Goal: Task Accomplishment & Management: Manage account settings

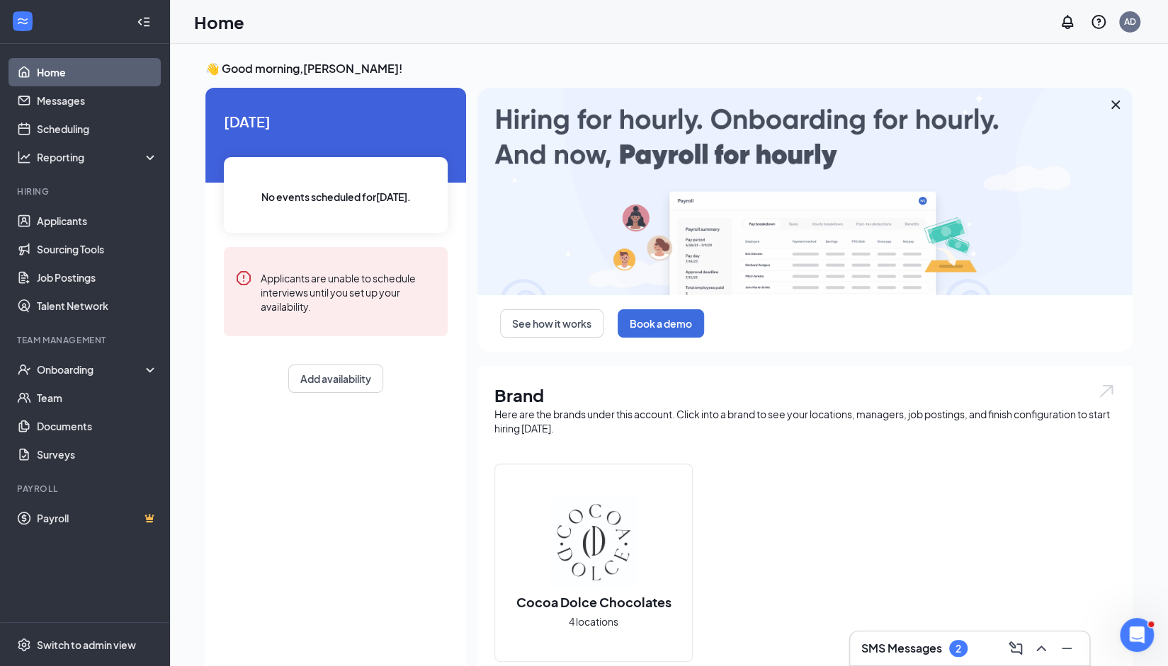
click at [907, 648] on h3 "SMS Messages" at bounding box center [901, 649] width 81 height 16
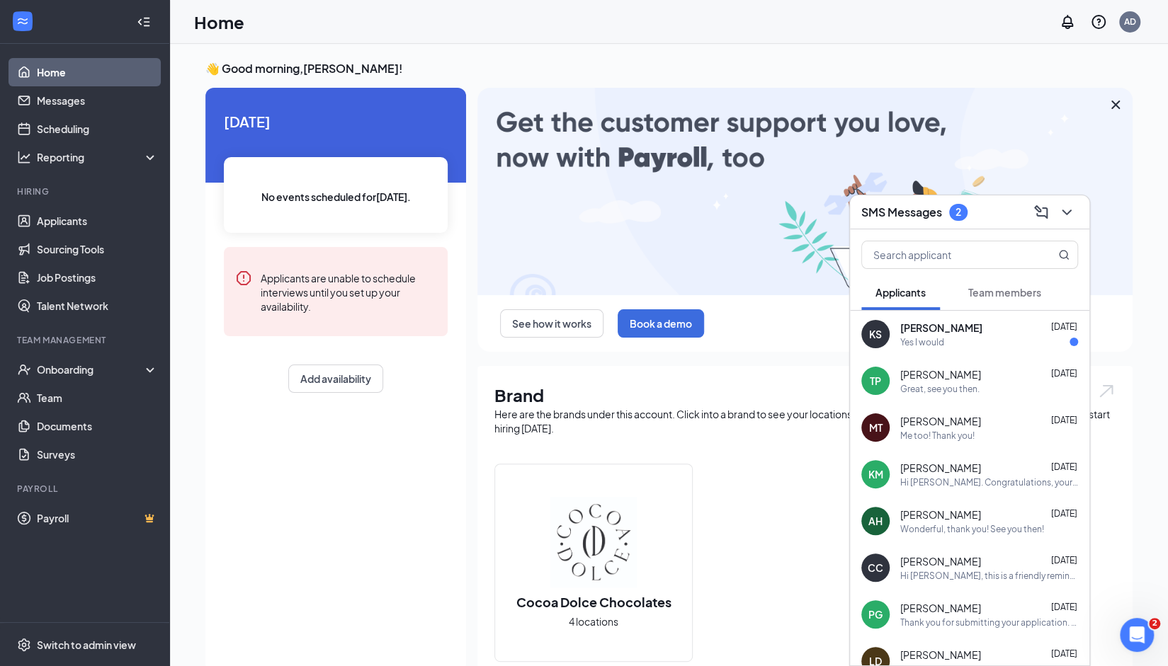
click at [972, 342] on div "Yes I would" at bounding box center [989, 342] width 178 height 12
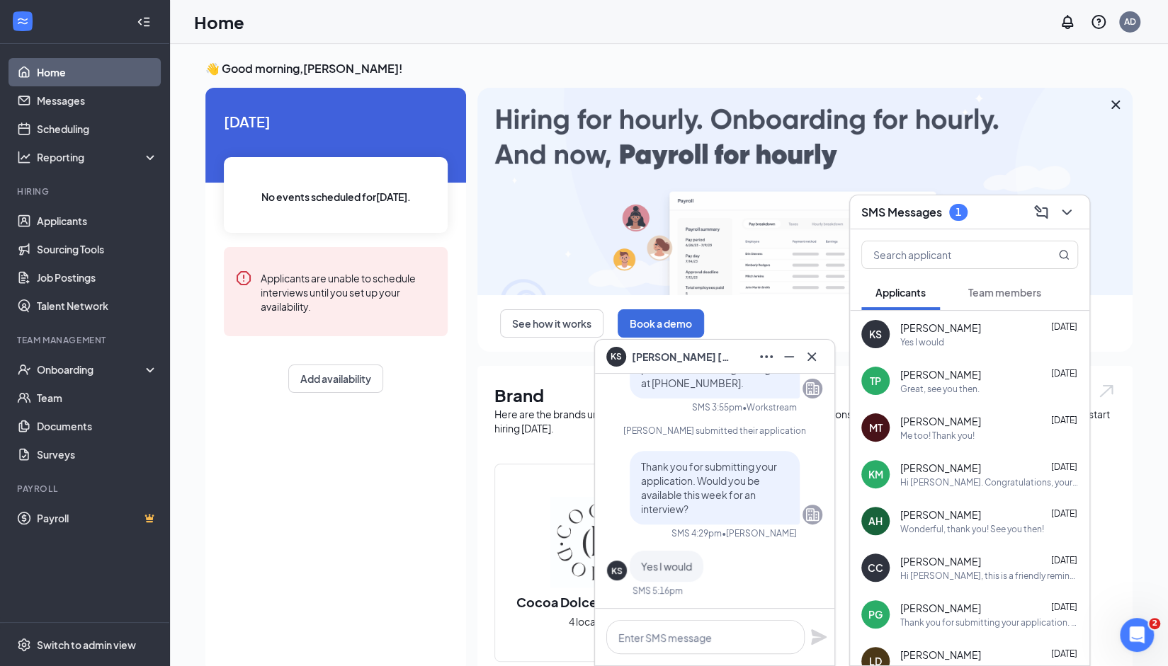
scroll to position [-330, 0]
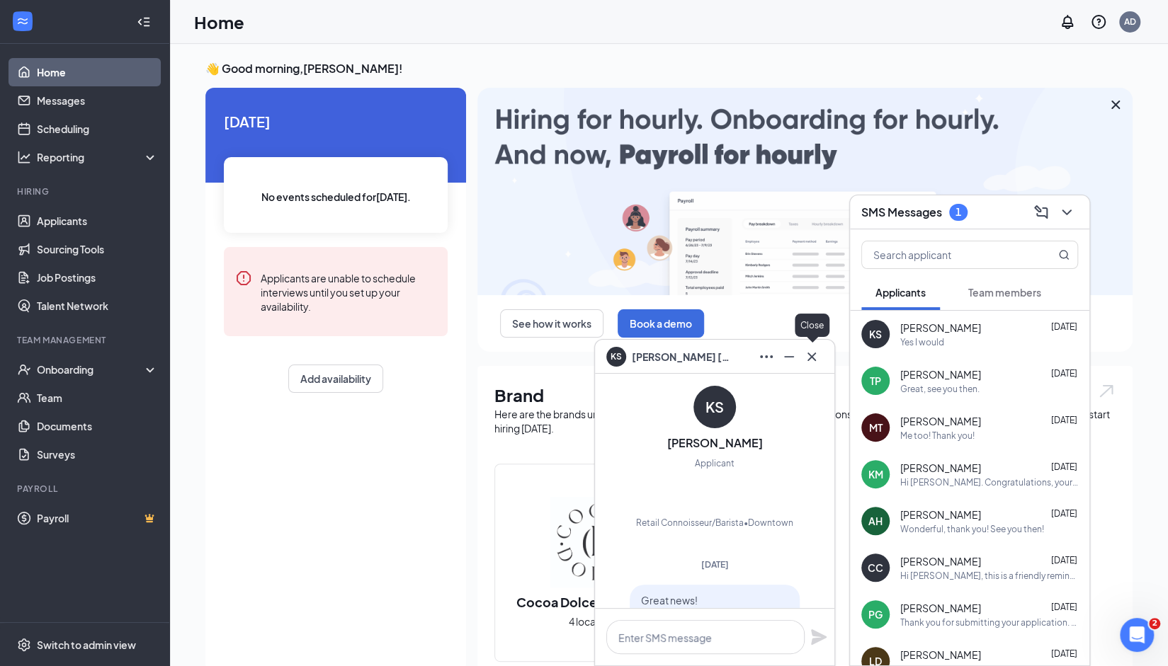
click at [814, 351] on icon "Cross" at bounding box center [811, 356] width 17 height 17
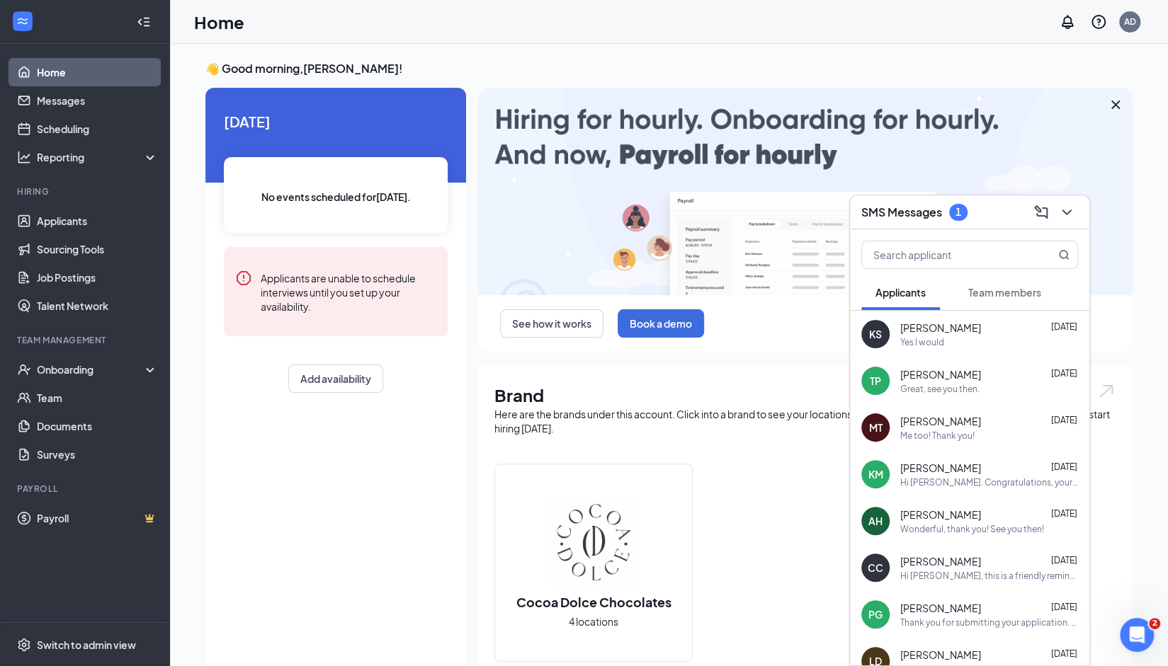
click at [1007, 290] on span "Team members" at bounding box center [1004, 292] width 73 height 13
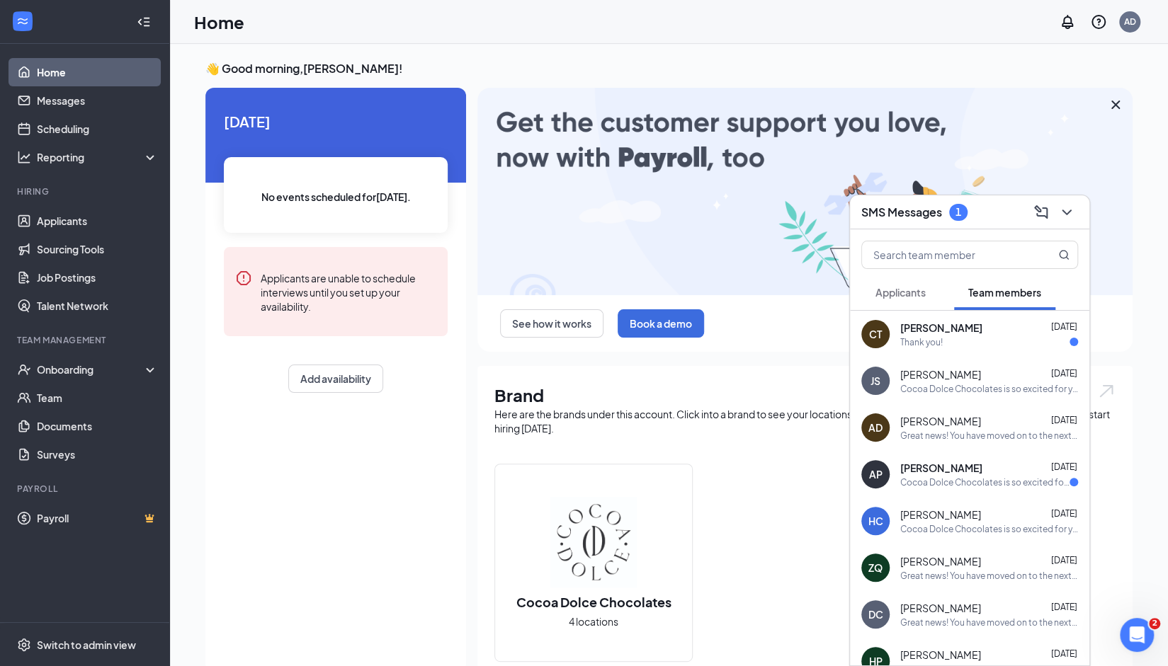
click at [926, 341] on div "Thank you!" at bounding box center [921, 342] width 42 height 12
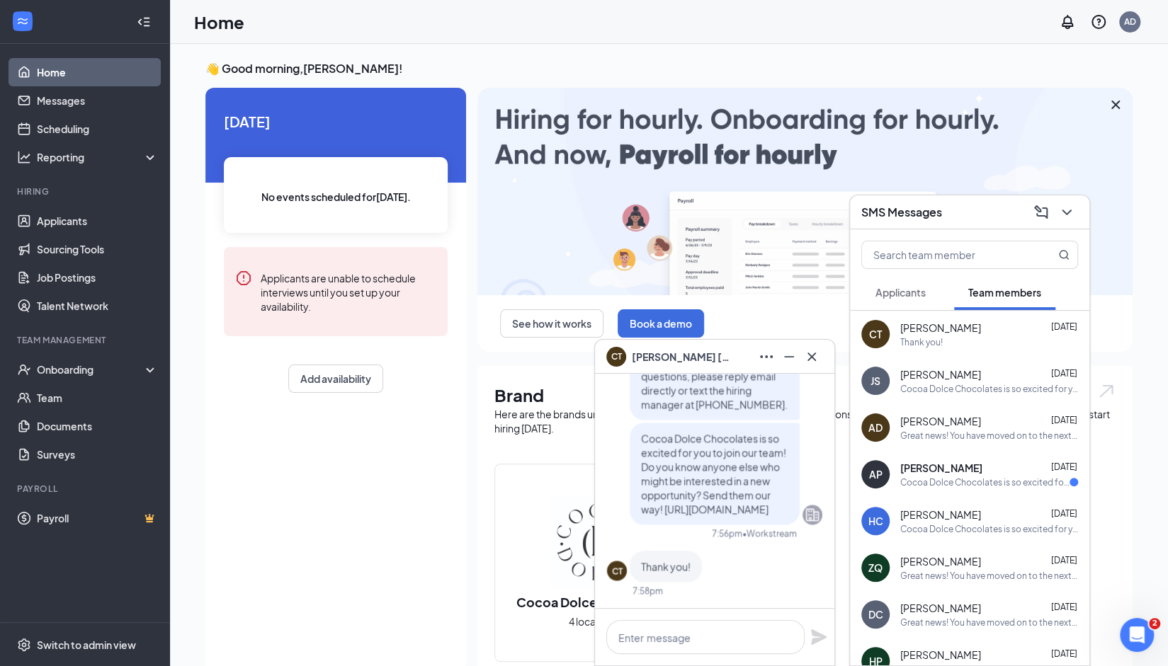
click at [955, 475] on span "[PERSON_NAME]" at bounding box center [941, 468] width 82 height 14
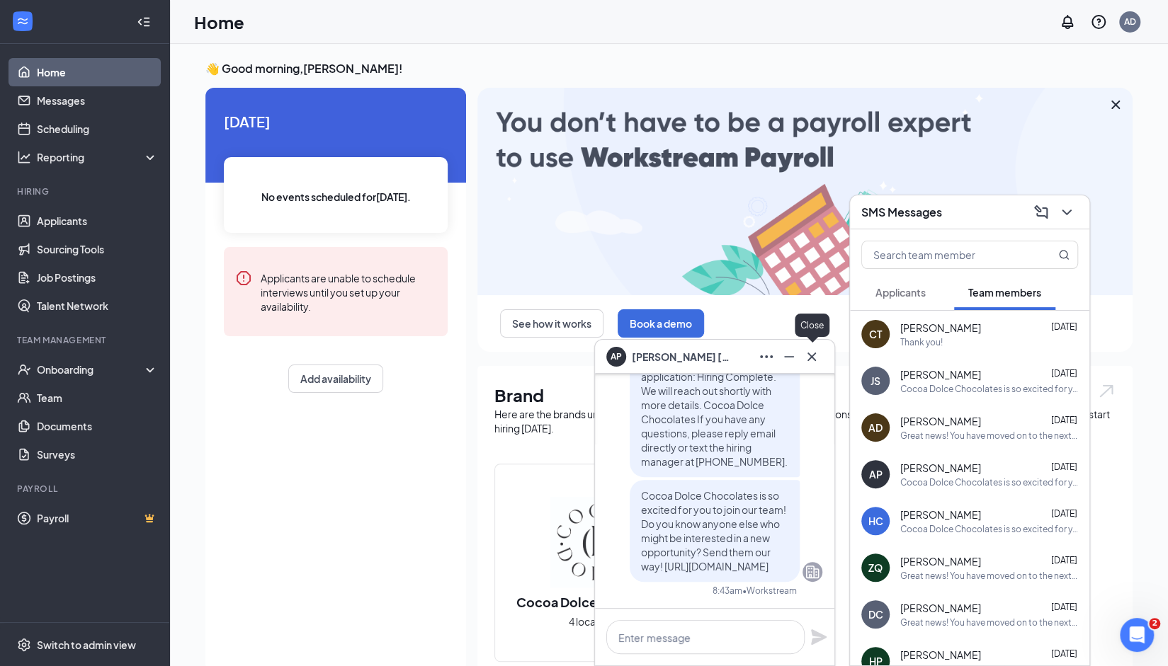
click at [813, 358] on icon "Cross" at bounding box center [811, 356] width 8 height 8
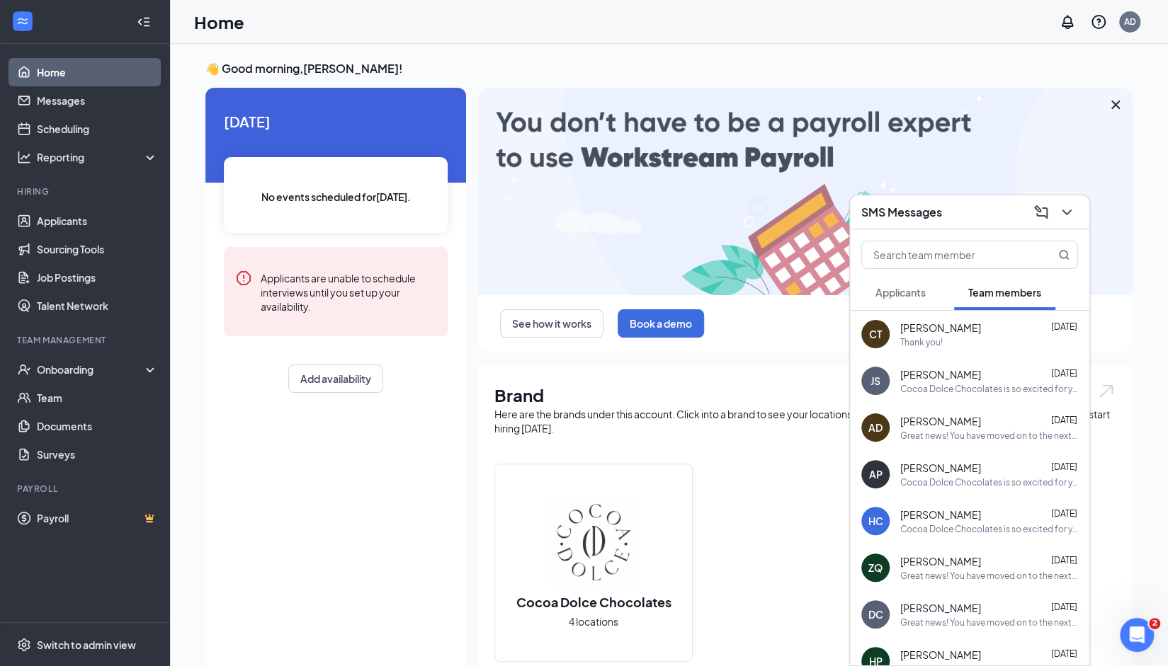
click at [915, 291] on span "Applicants" at bounding box center [900, 292] width 50 height 13
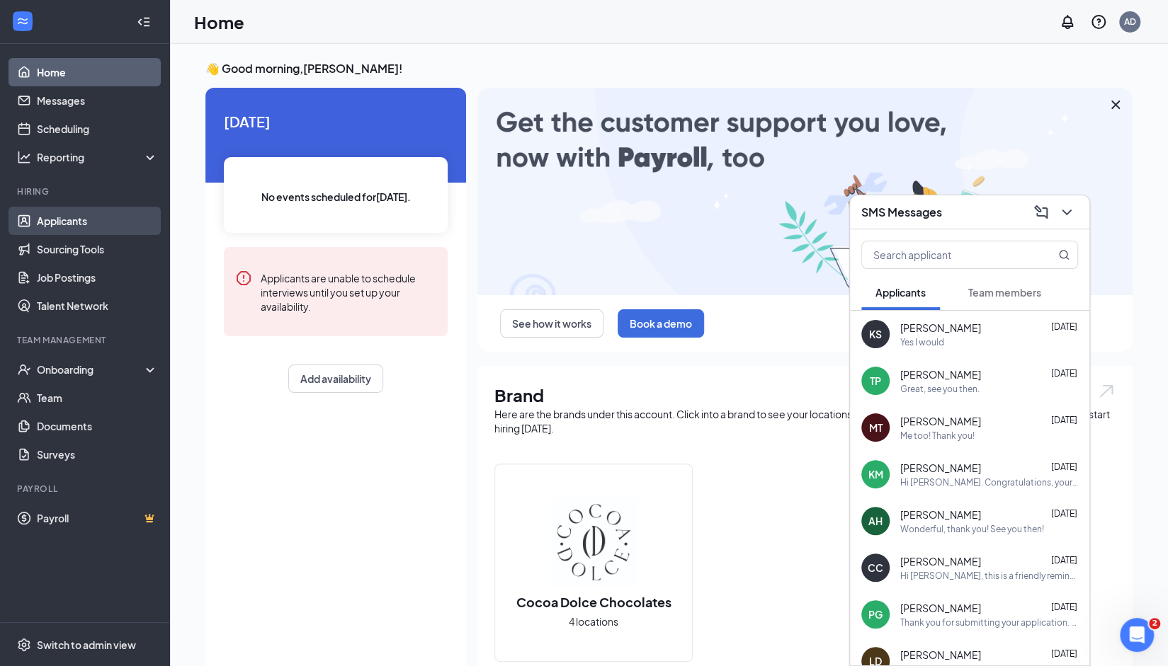
click at [47, 223] on link "Applicants" at bounding box center [97, 221] width 121 height 28
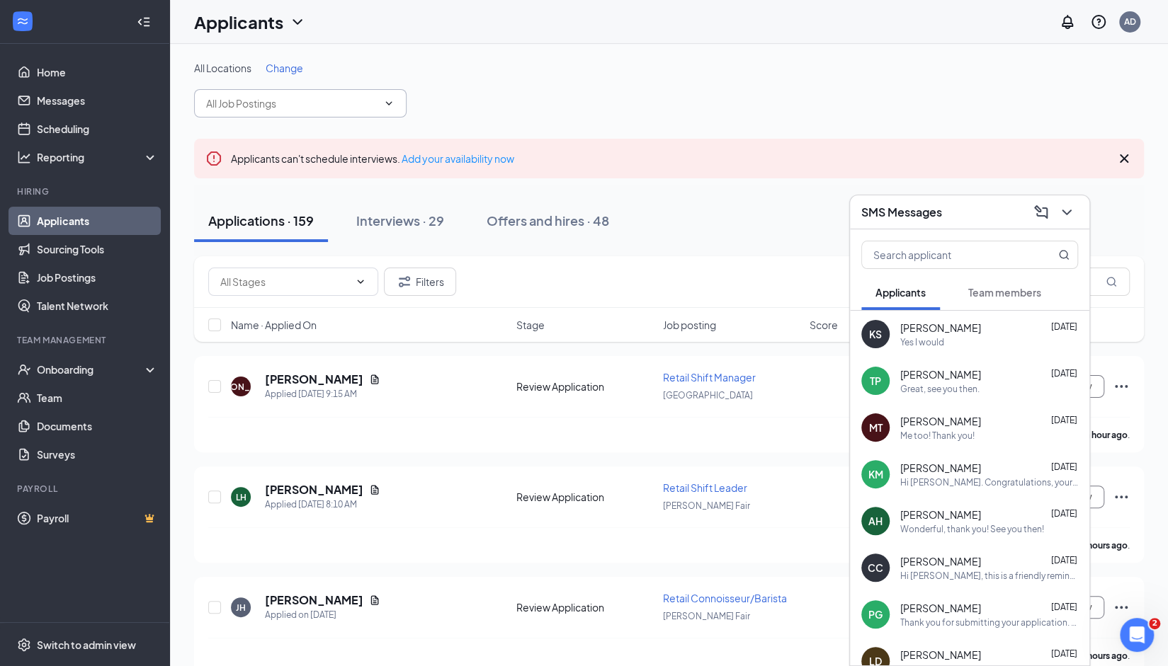
click at [337, 105] on input "text" at bounding box center [291, 104] width 171 height 16
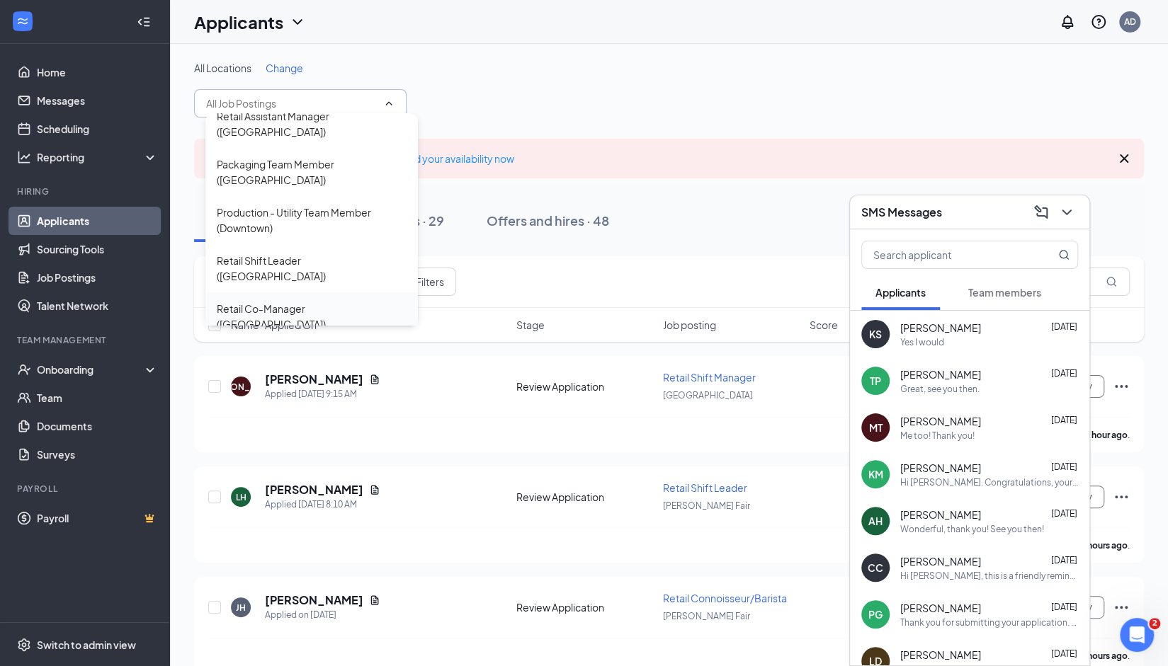
scroll to position [449, 0]
click at [305, 348] on div "Retail Shift Manager ([GEOGRAPHIC_DATA])" at bounding box center [312, 363] width 190 height 31
type input "Retail Shift Manager ([GEOGRAPHIC_DATA])"
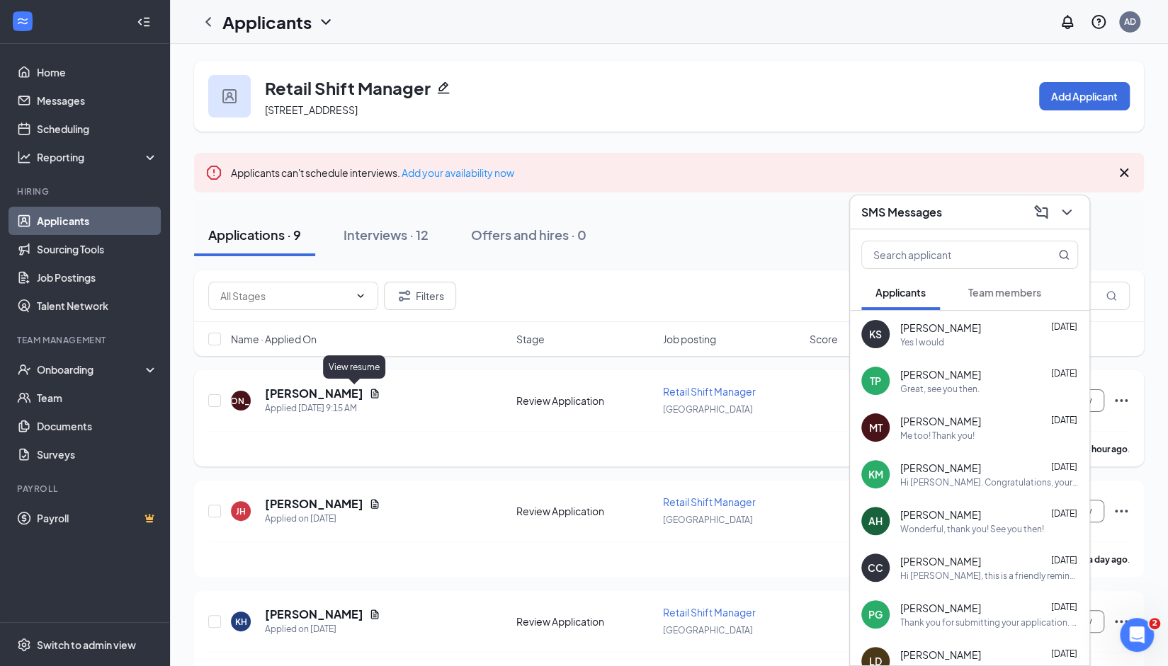
click at [369, 388] on icon "Document" at bounding box center [374, 393] width 11 height 11
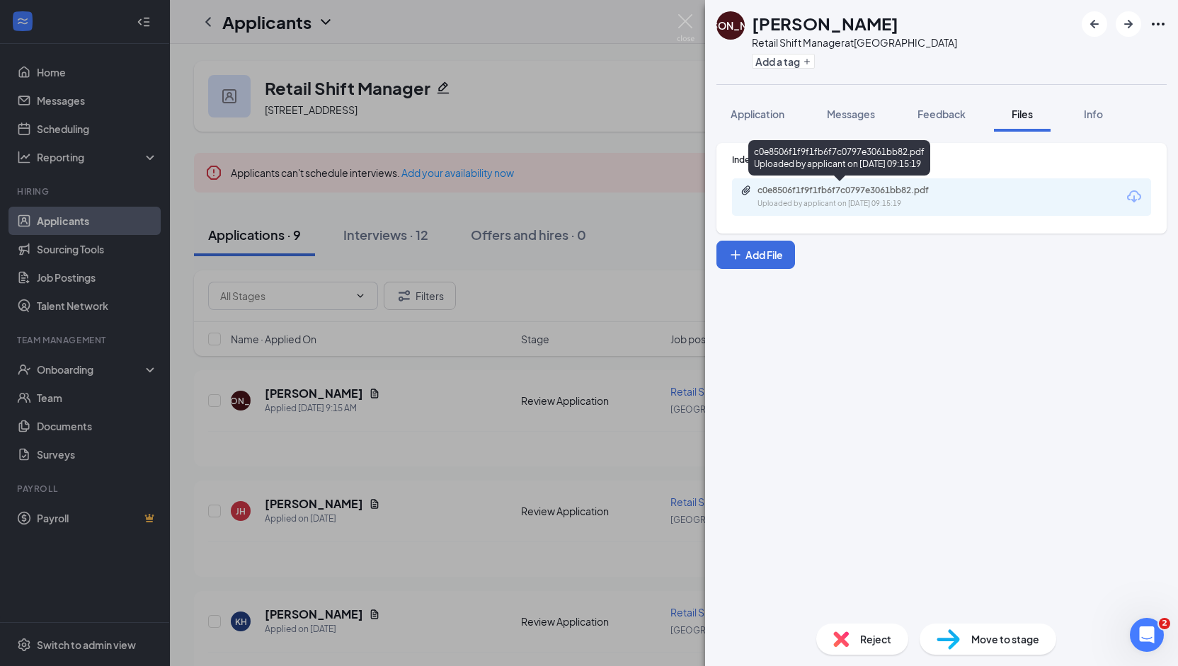
click at [916, 203] on div "Uploaded by applicant on [DATE] 09:15:19" at bounding box center [864, 203] width 212 height 11
click at [686, 25] on img at bounding box center [686, 28] width 18 height 28
